Goal: Navigation & Orientation: Find specific page/section

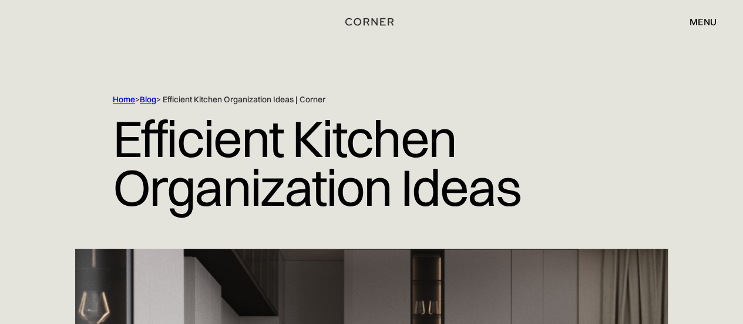
click at [705, 25] on div "menu" at bounding box center [703, 21] width 27 height 9
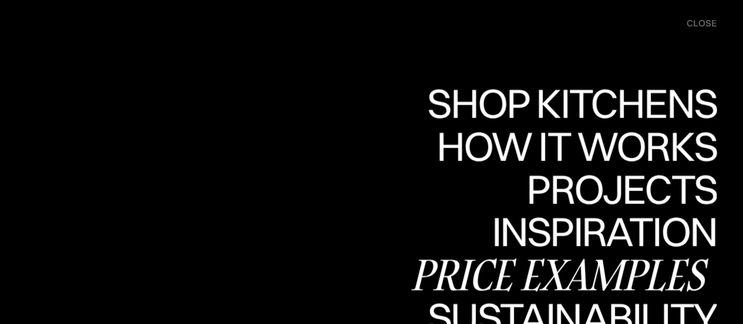
scroll to position [246, 0]
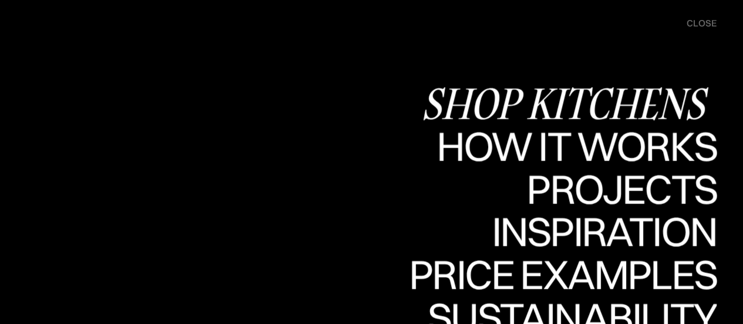
click at [548, 102] on div "Shop Kitchens" at bounding box center [569, 102] width 296 height 41
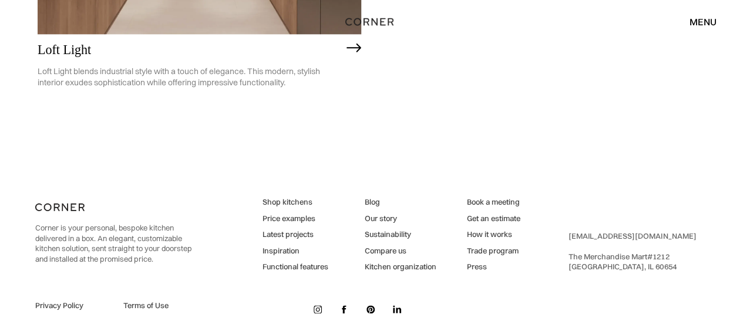
scroll to position [2918, 0]
click at [384, 264] on link "Kitchen organization" at bounding box center [400, 265] width 72 height 11
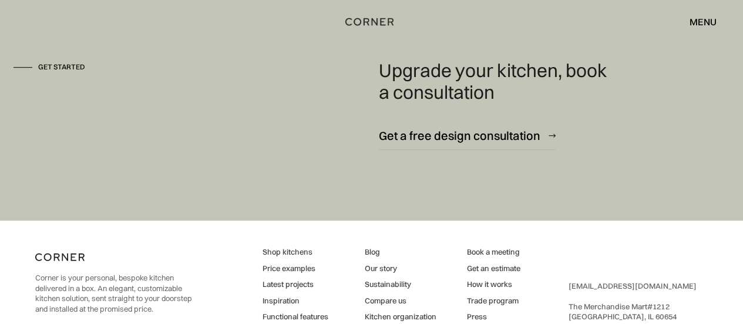
scroll to position [2600, 0]
